Goal: Find specific page/section: Find specific page/section

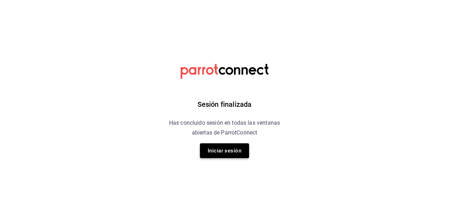
click at [222, 146] on button "Iniciar sesión" at bounding box center [224, 150] width 49 height 15
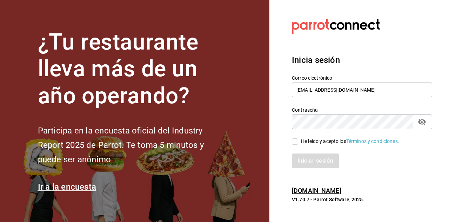
click at [296, 142] on input "He leído y acepto los Términos y condiciones." at bounding box center [295, 141] width 6 height 6
checkbox input "true"
click at [317, 158] on button "Iniciar sesión" at bounding box center [316, 160] width 48 height 15
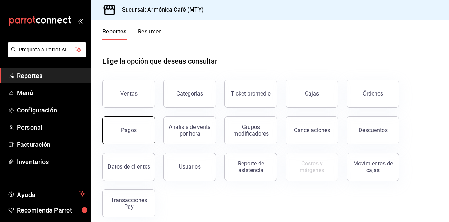
click at [120, 128] on button "Pagos" at bounding box center [129, 130] width 53 height 28
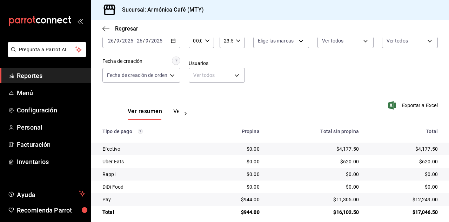
scroll to position [50, 0]
